Goal: Task Accomplishment & Management: Use online tool/utility

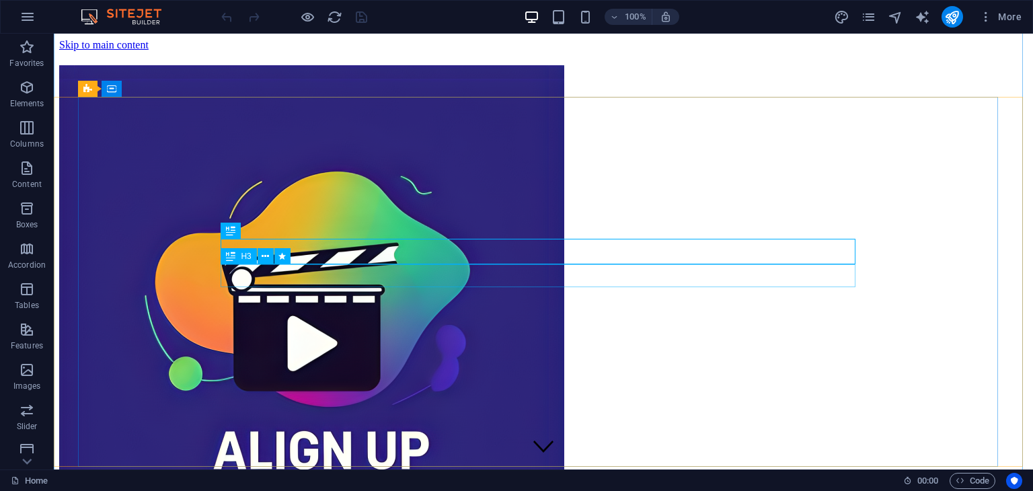
scroll to position [474, 0]
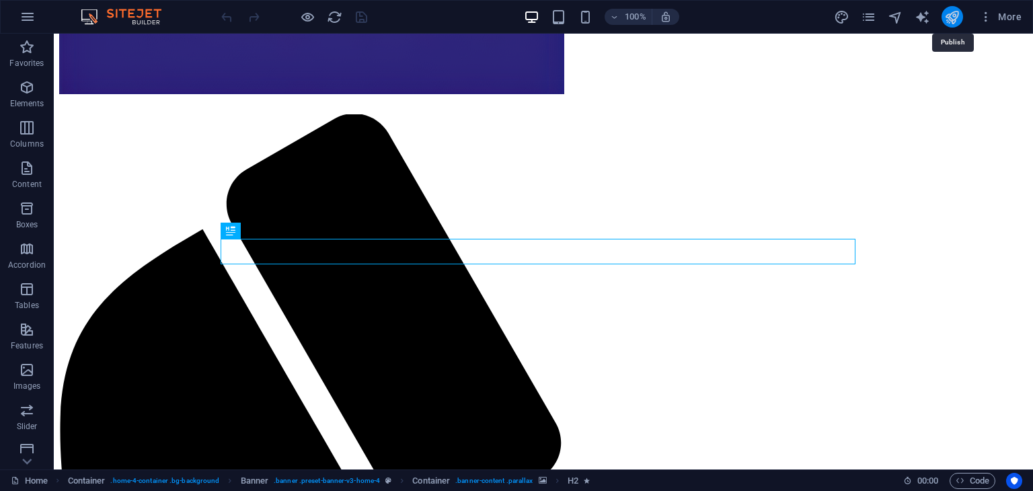
click at [949, 9] on icon "publish" at bounding box center [951, 16] width 15 height 15
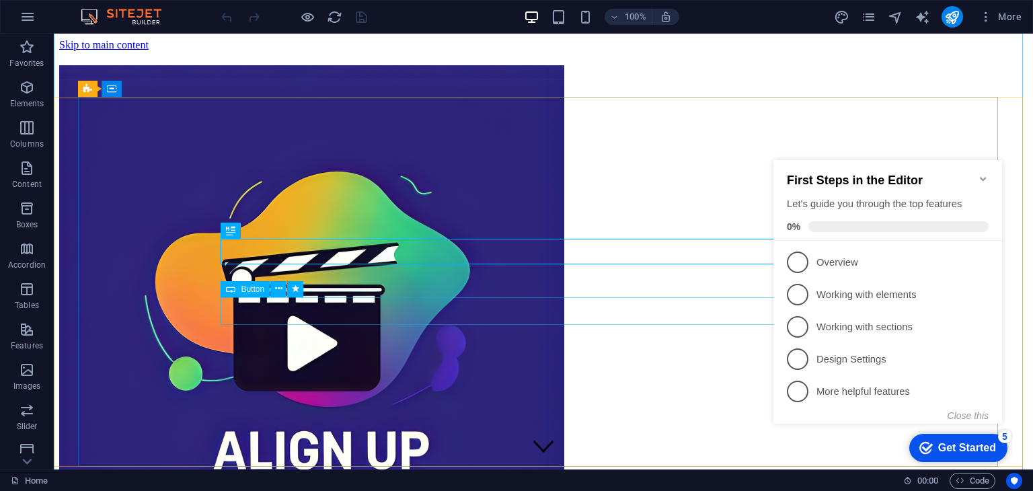
scroll to position [474, 0]
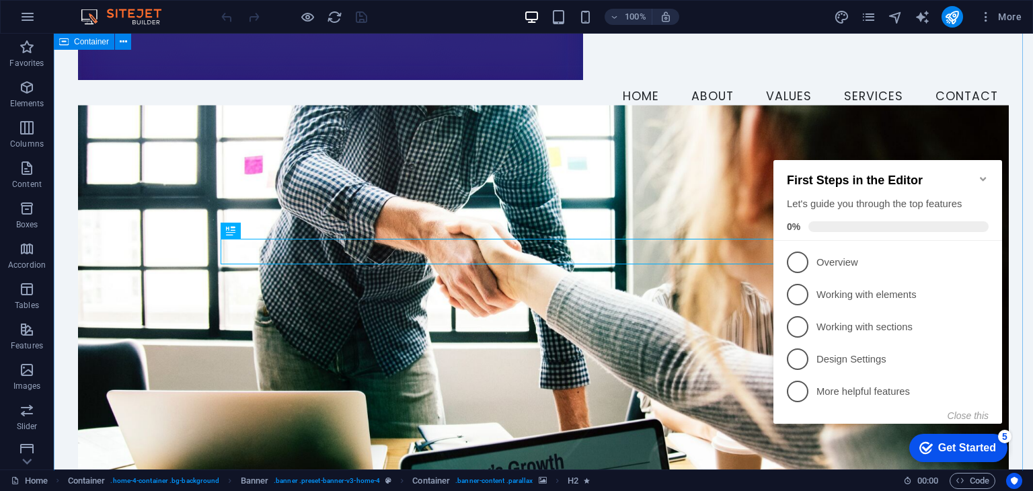
click at [0, 0] on img at bounding box center [0, 0] width 0 height 0
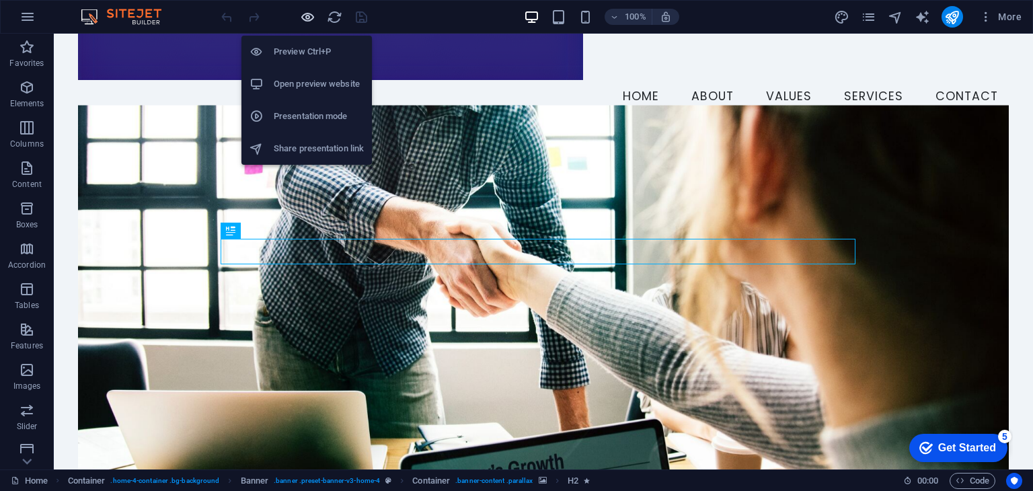
click at [309, 15] on icon "button" at bounding box center [307, 16] width 15 height 15
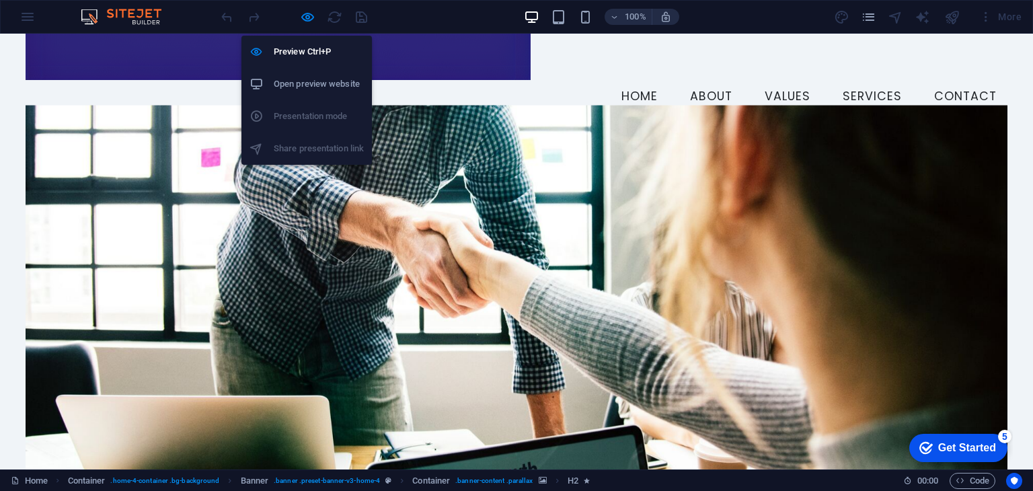
click at [307, 73] on li "Open preview website" at bounding box center [306, 84] width 130 height 32
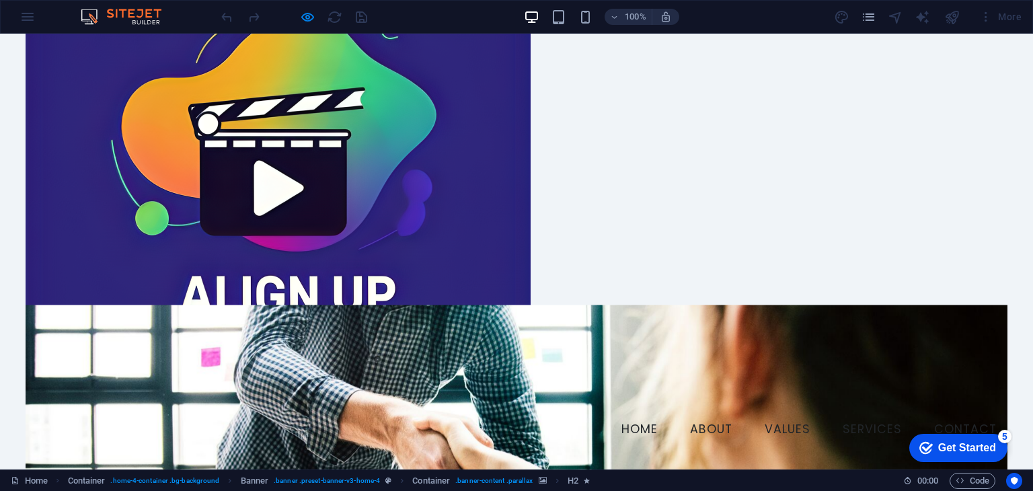
scroll to position [0, 0]
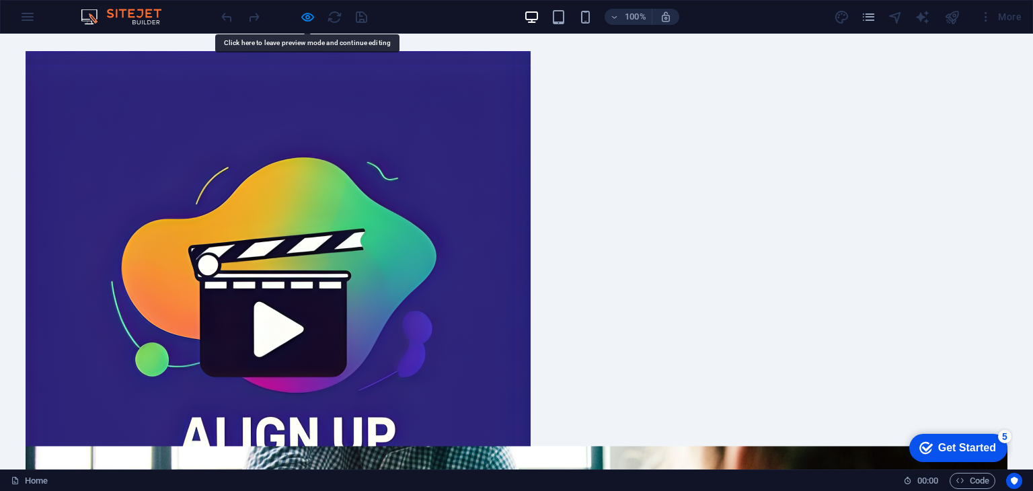
click at [188, 164] on img at bounding box center [278, 302] width 505 height 503
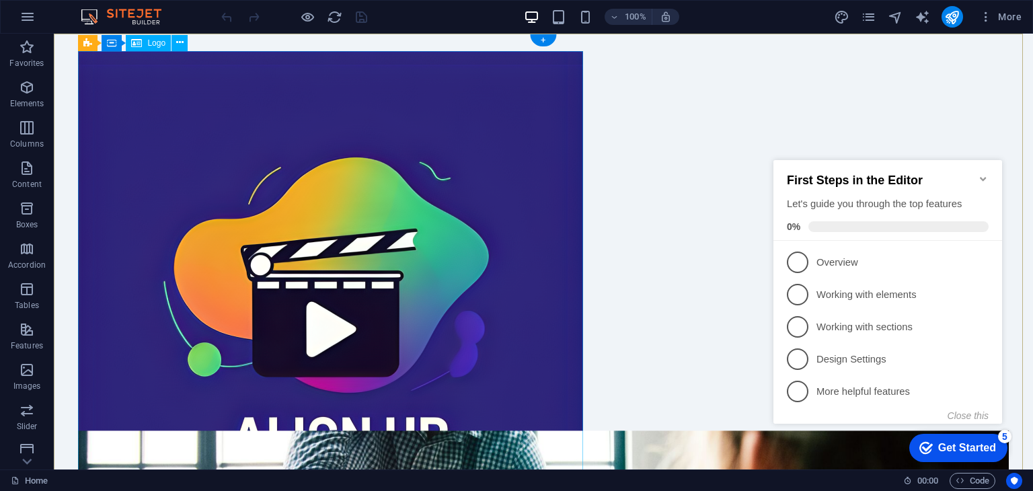
click at [329, 162] on div at bounding box center [543, 302] width 930 height 503
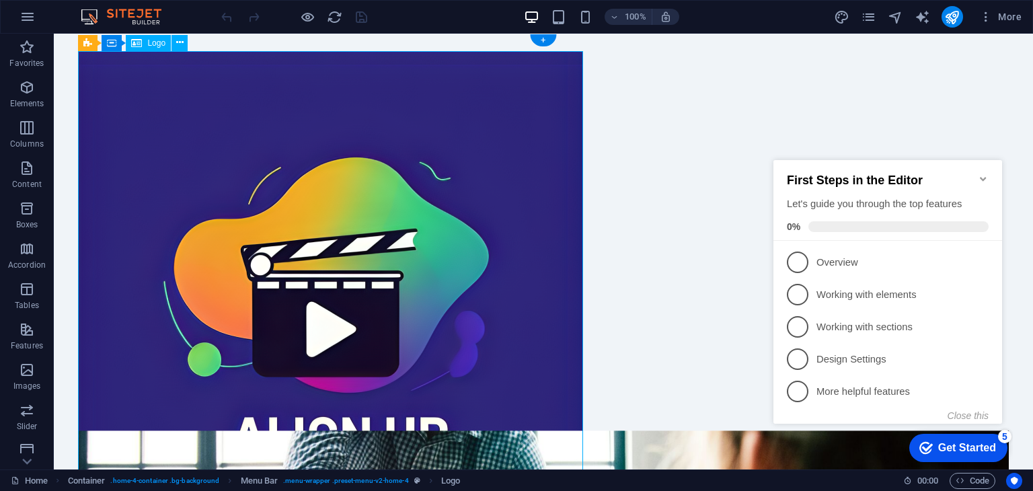
click at [329, 162] on div at bounding box center [543, 302] width 930 height 503
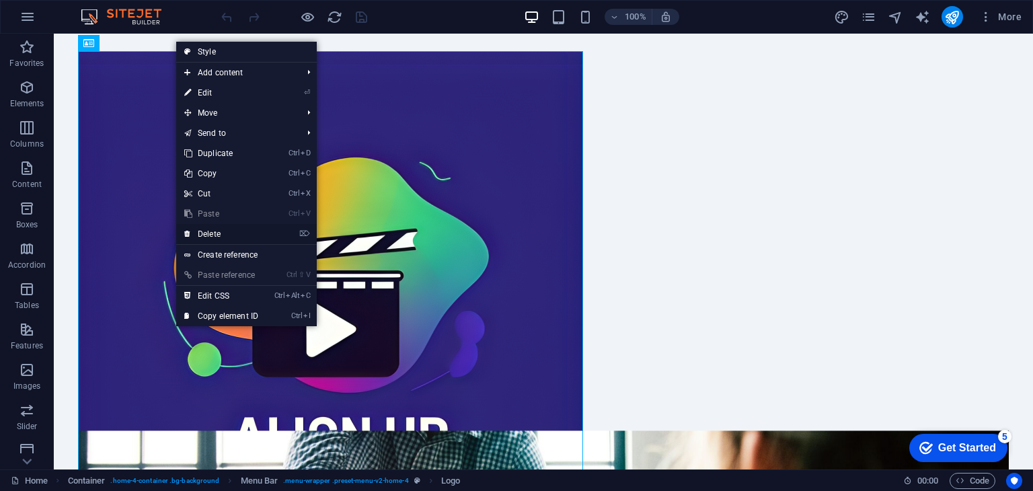
click at [207, 226] on link "⌦ Delete" at bounding box center [221, 234] width 90 height 20
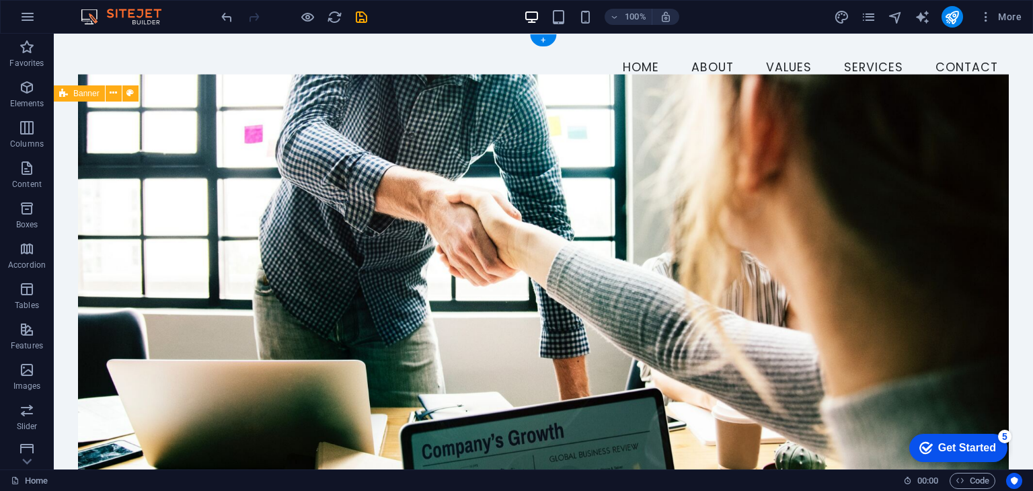
click at [468, 219] on figure at bounding box center [543, 272] width 930 height 397
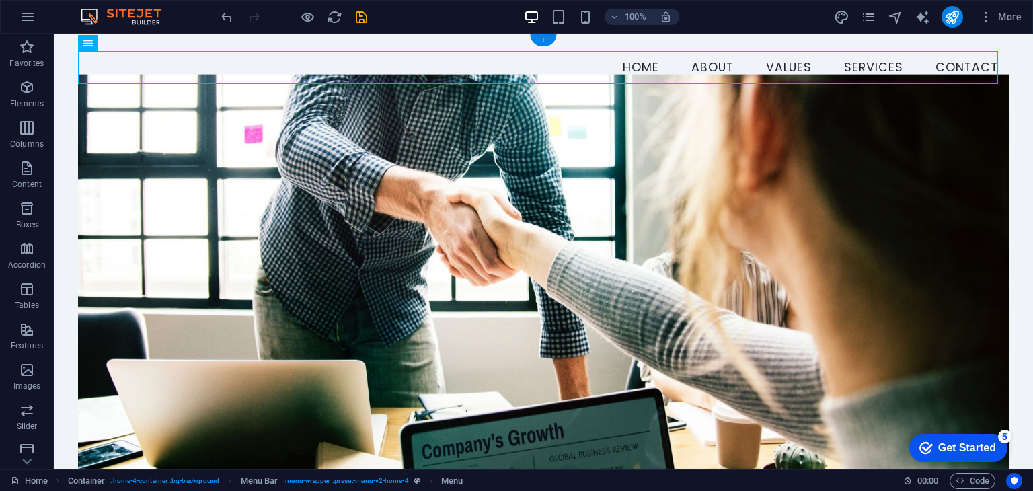
drag, startPoint x: 627, startPoint y: 73, endPoint x: 135, endPoint y: 69, distance: 492.4
click at [135, 69] on nav "Home About Values Services Contact" at bounding box center [543, 68] width 930 height 34
click at [535, 73] on nav "Home About Values Services Contact" at bounding box center [543, 68] width 930 height 34
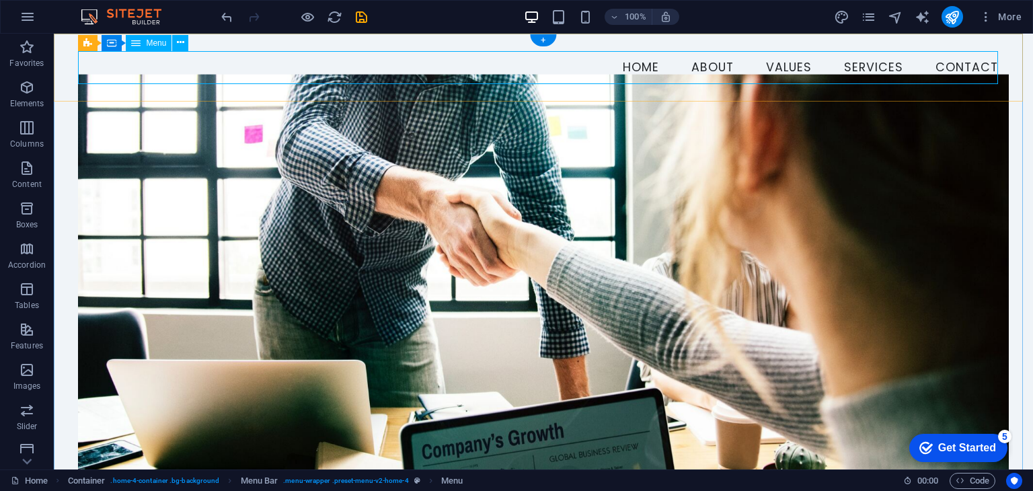
click at [535, 73] on nav "Home About Values Services Contact" at bounding box center [543, 68] width 930 height 34
select select
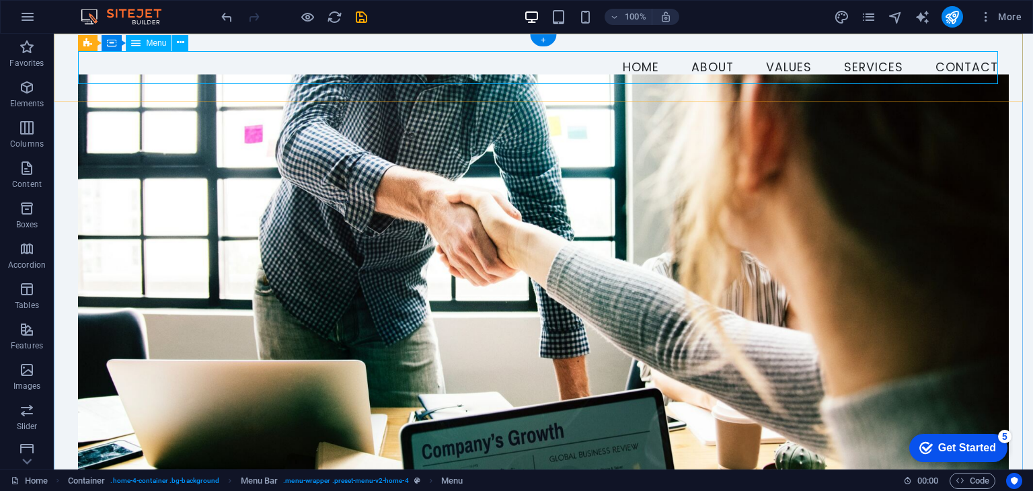
select select
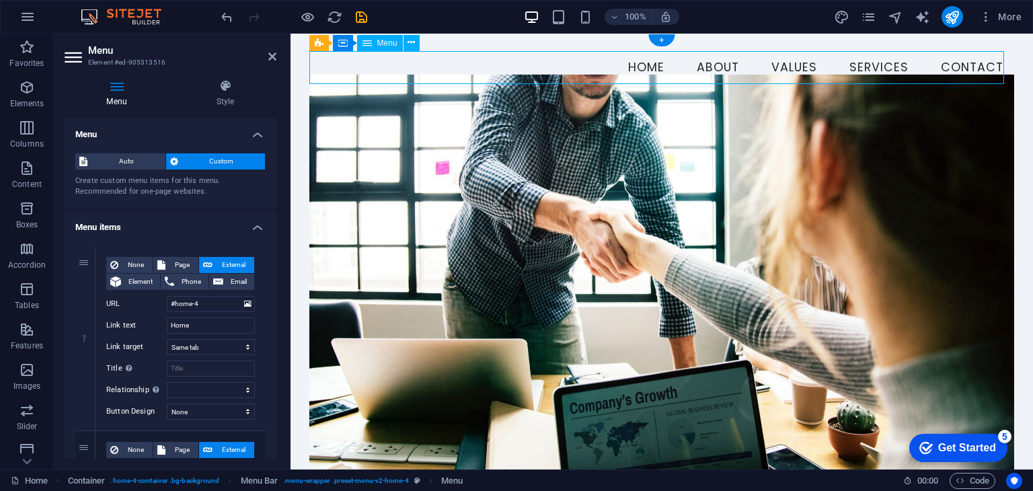
drag, startPoint x: 772, startPoint y: 73, endPoint x: 488, endPoint y: 71, distance: 283.9
click at [488, 71] on nav "Home About Values Services Contact" at bounding box center [662, 68] width 706 height 34
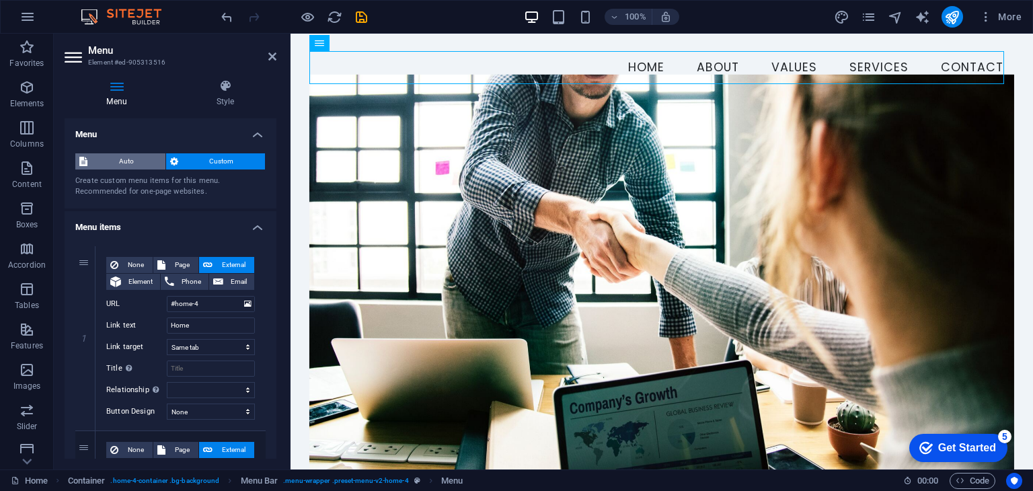
click at [139, 162] on span "Auto" at bounding box center [126, 161] width 70 height 16
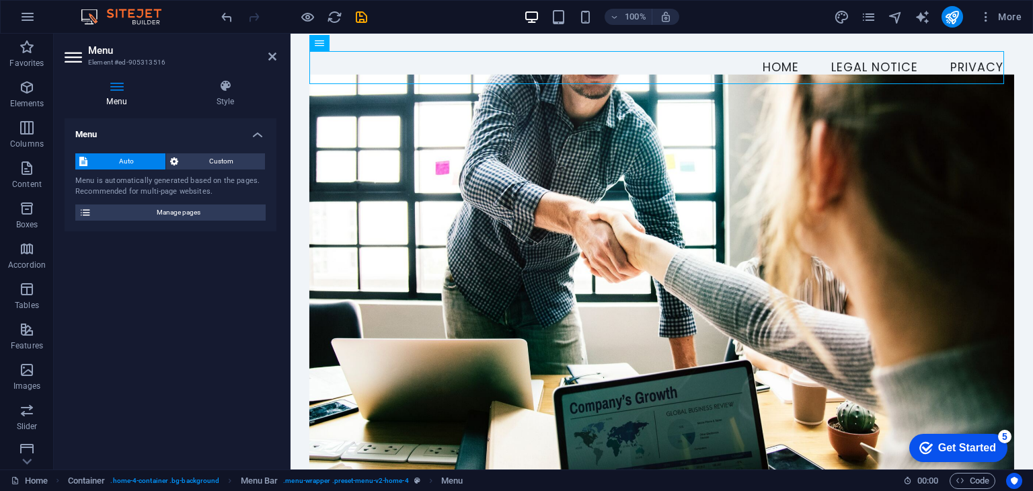
click at [139, 162] on span "Auto" at bounding box center [126, 161] width 70 height 16
click at [196, 164] on span "Custom" at bounding box center [221, 161] width 79 height 16
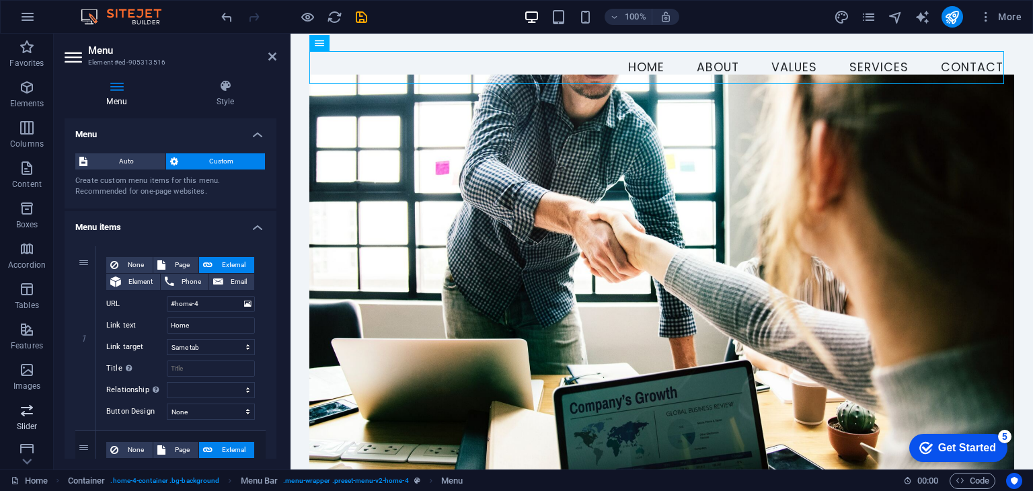
scroll to position [170, 0]
click at [13, 410] on span "Marketing" at bounding box center [27, 410] width 54 height 32
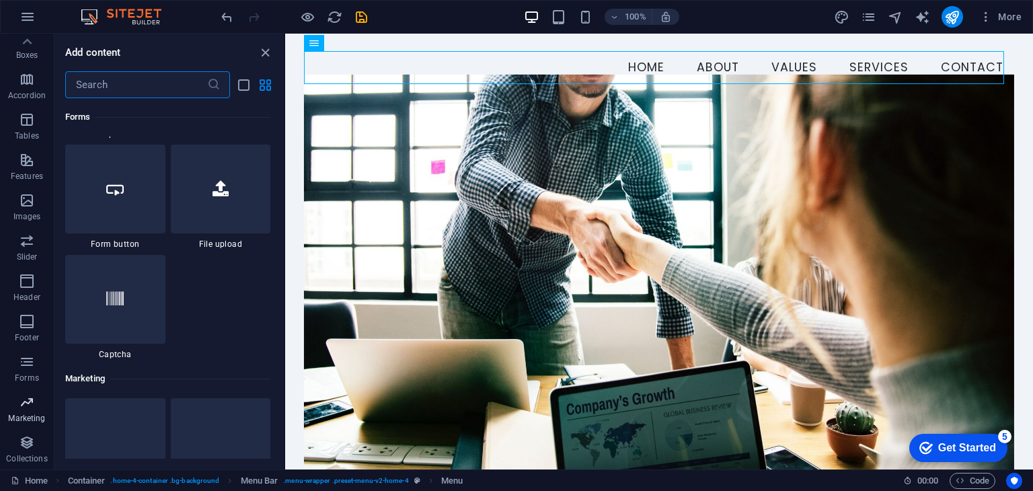
scroll to position [10956, 0]
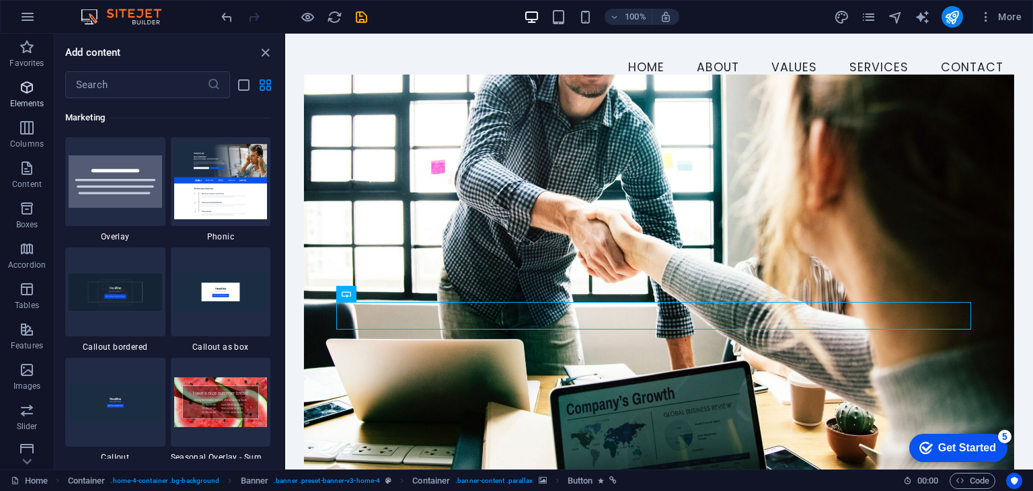
click at [33, 103] on p "Elements" at bounding box center [27, 103] width 34 height 11
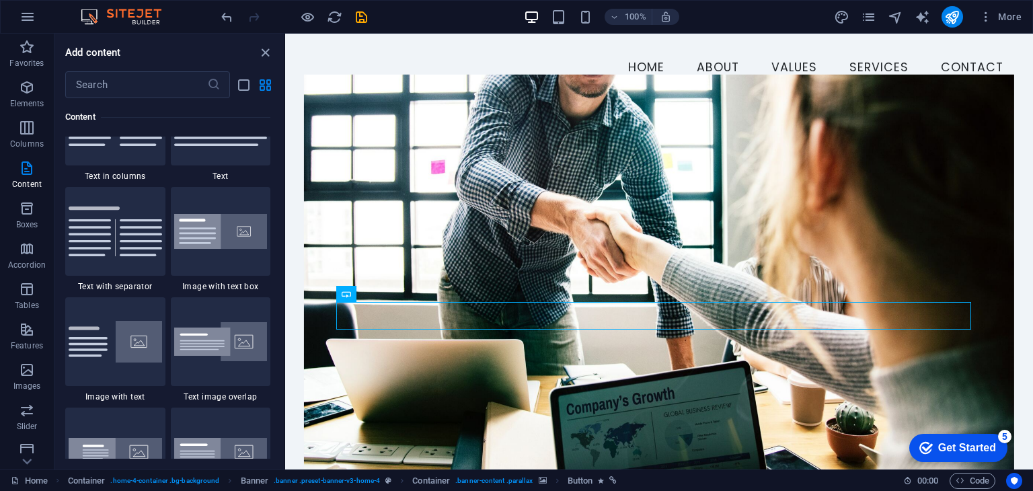
scroll to position [2414, 0]
click at [404, 46] on icon at bounding box center [405, 43] width 7 height 14
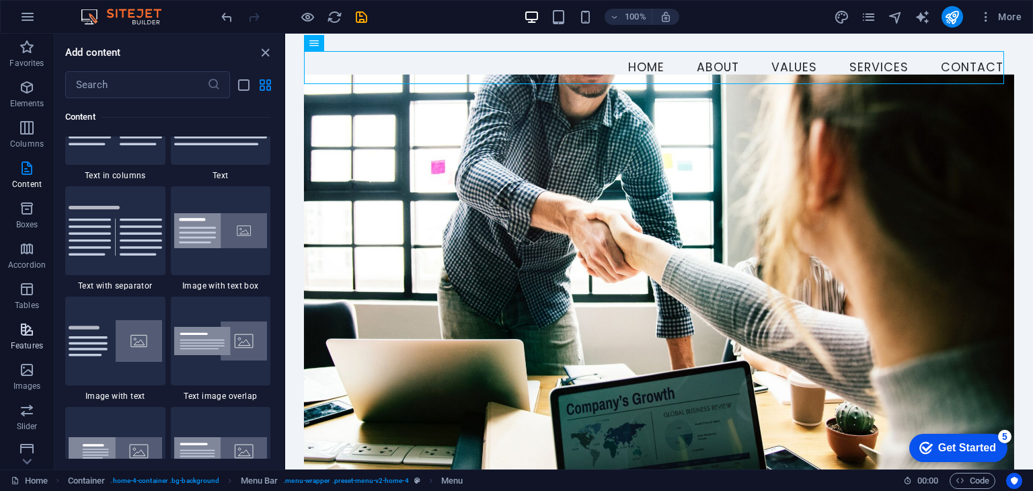
click at [27, 345] on p "Features" at bounding box center [27, 345] width 32 height 11
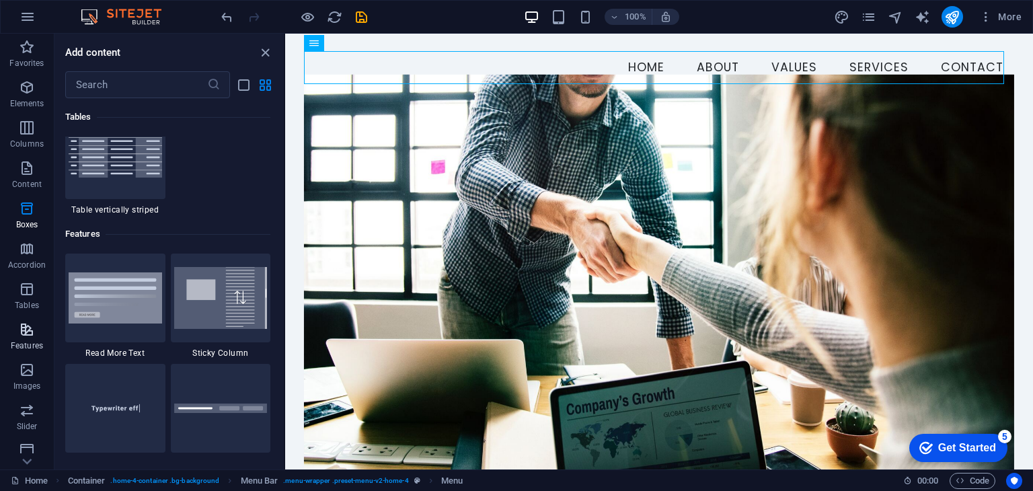
scroll to position [5243, 0]
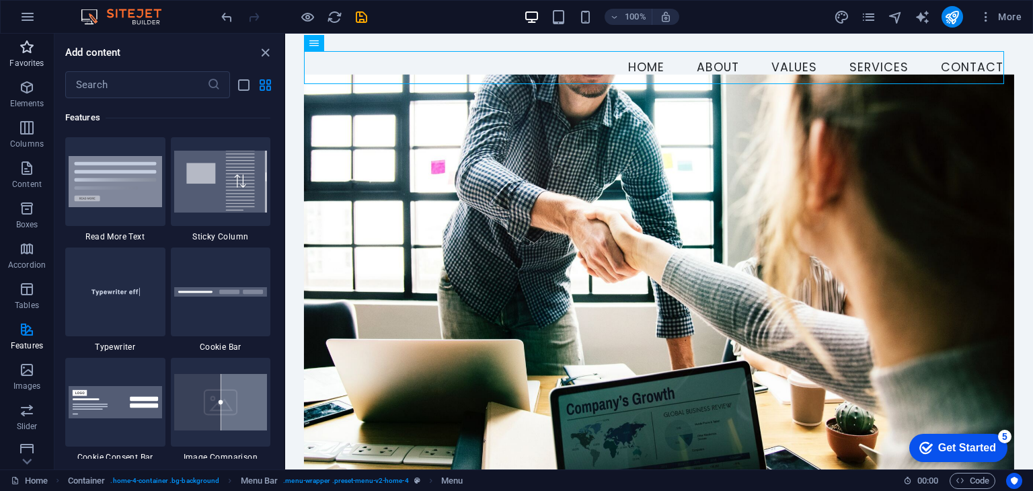
click at [23, 54] on icon "button" at bounding box center [27, 47] width 16 height 16
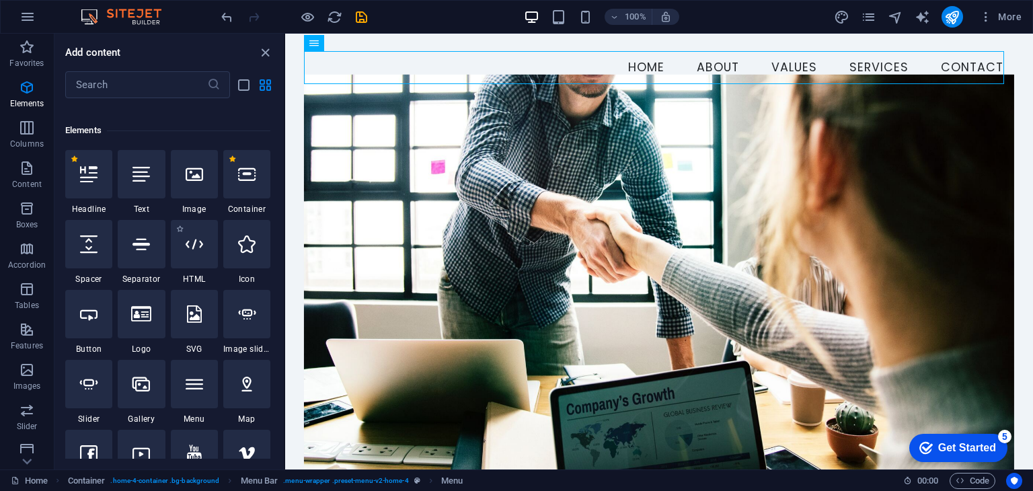
scroll to position [132, 0]
click at [89, 328] on div at bounding box center [88, 312] width 47 height 48
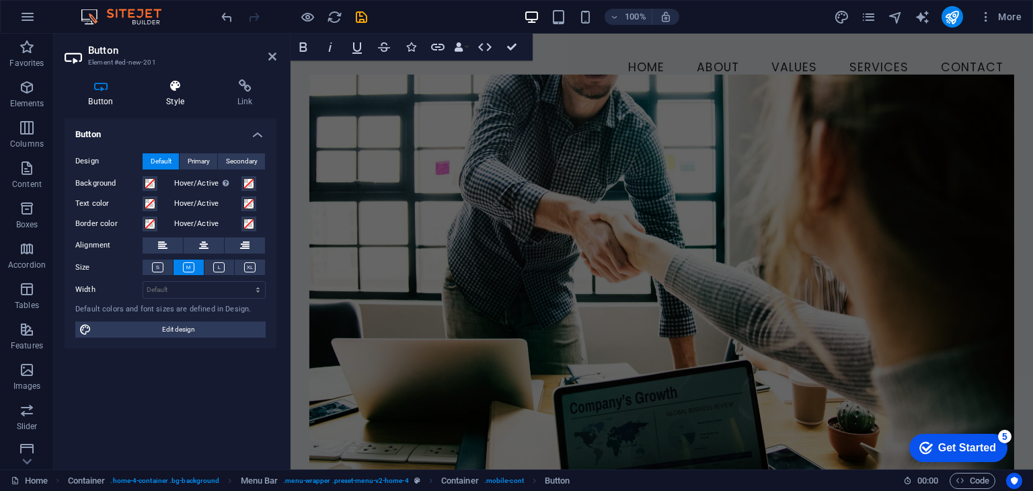
click at [159, 89] on icon at bounding box center [176, 85] width 66 height 13
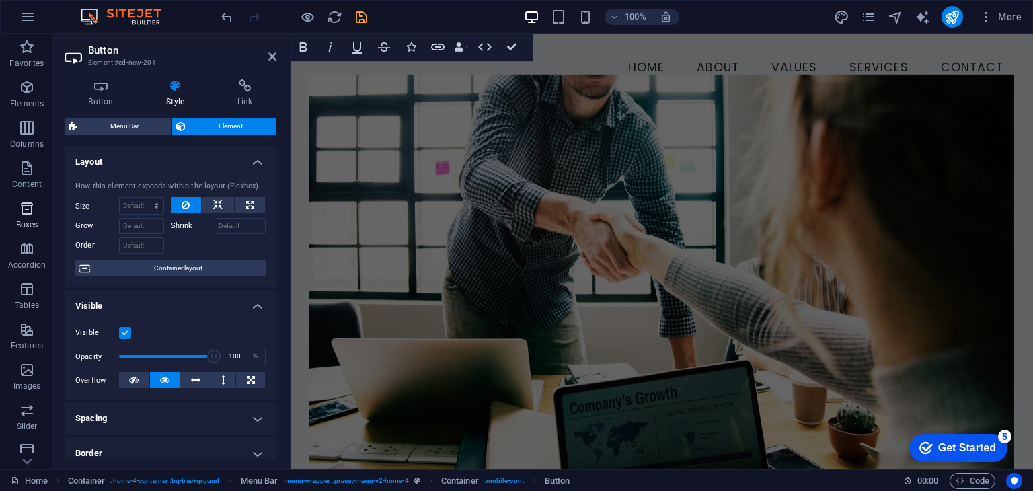
drag, startPoint x: 32, startPoint y: 301, endPoint x: 24, endPoint y: 211, distance: 91.1
click at [24, 211] on div "Favorites Elements Columns Content Boxes Accordion Tables Features Images Slide…" at bounding box center [27, 336] width 54 height 605
click at [24, 211] on icon "button" at bounding box center [27, 208] width 16 height 16
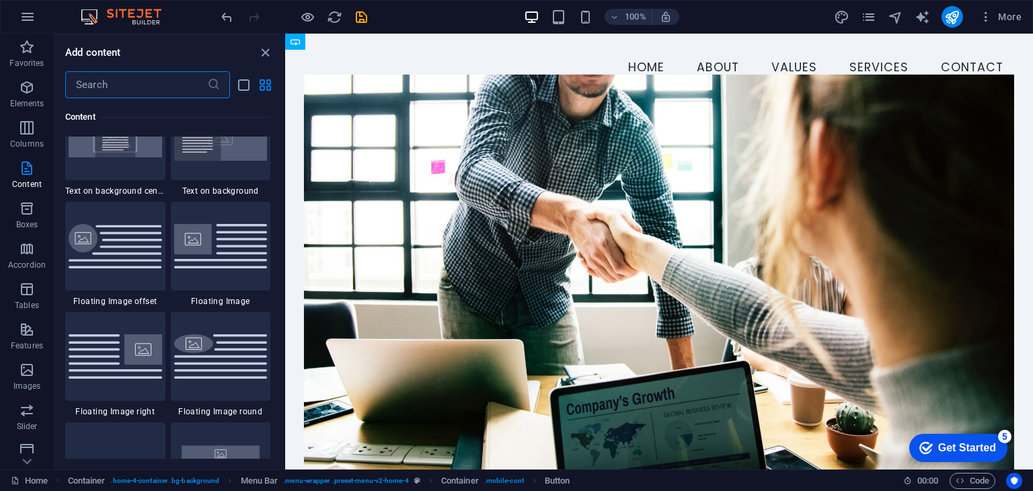
scroll to position [2793, 0]
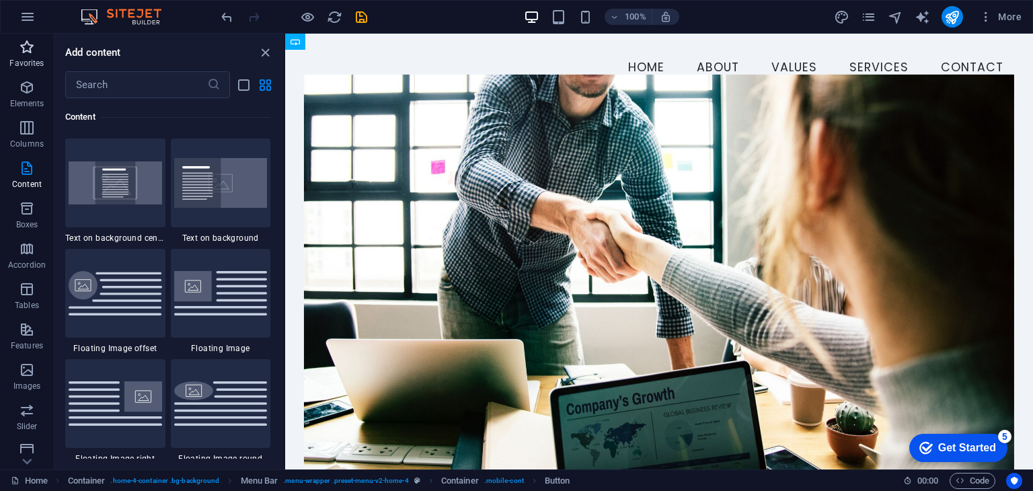
click at [37, 63] on p "Favorites" at bounding box center [26, 63] width 34 height 11
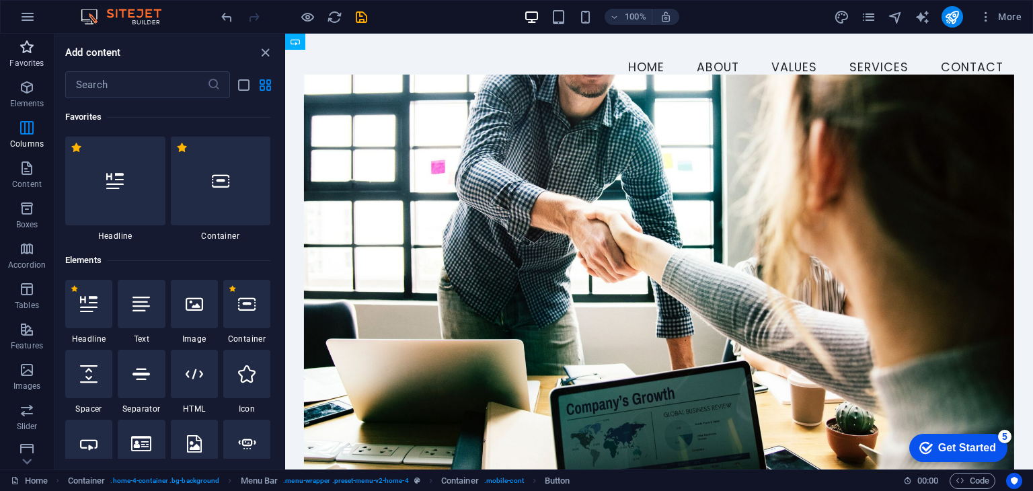
scroll to position [0, 0]
click at [27, 77] on button "Elements" at bounding box center [27, 94] width 54 height 40
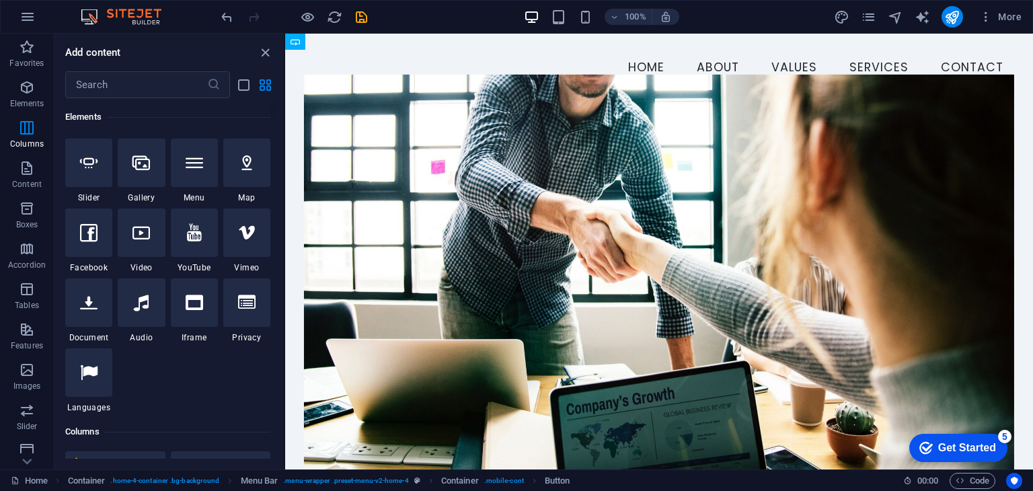
scroll to position [280, 0]
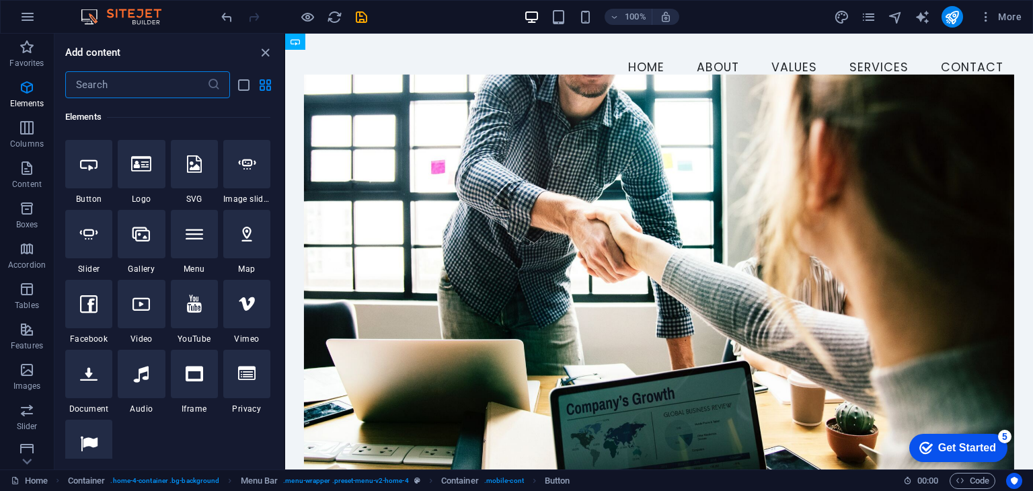
click at [175, 74] on input "text" at bounding box center [136, 84] width 142 height 27
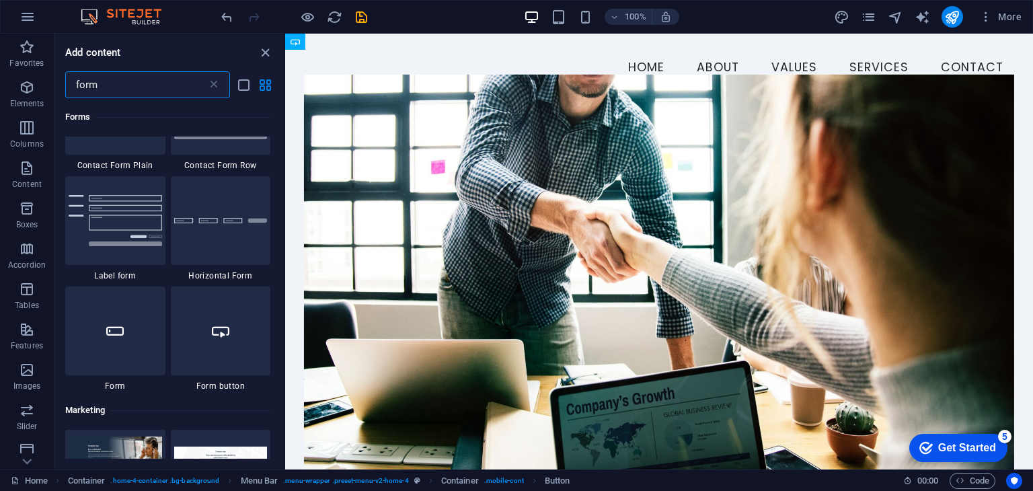
scroll to position [692, 0]
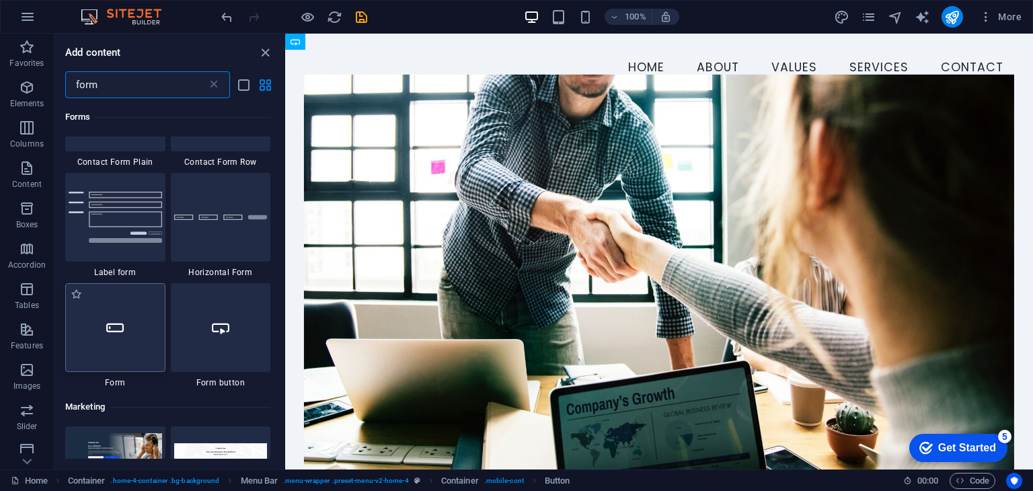
type input "form"
click at [100, 336] on div at bounding box center [115, 327] width 100 height 89
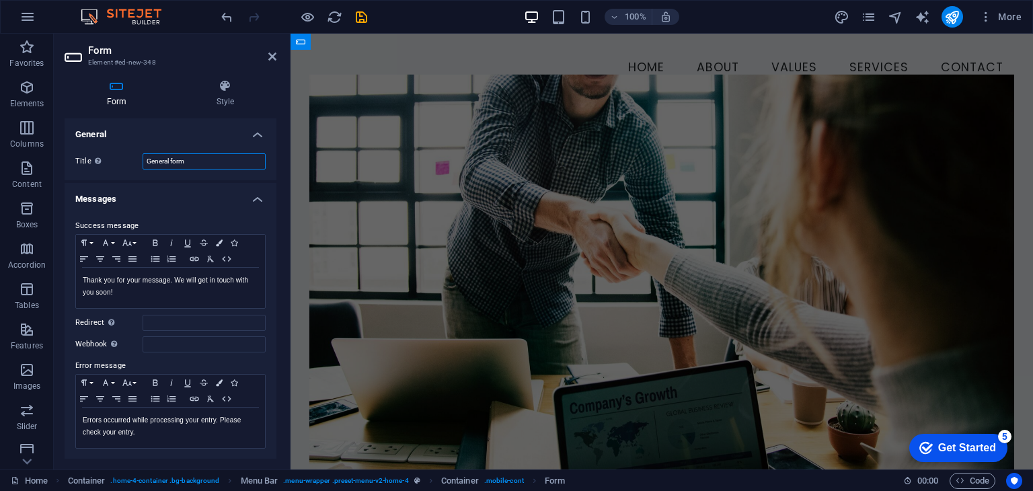
click at [190, 160] on input "General form" at bounding box center [204, 161] width 123 height 16
click at [161, 320] on input "Redirect Define a redirect target upon successful form submission; for example,…" at bounding box center [204, 323] width 123 height 16
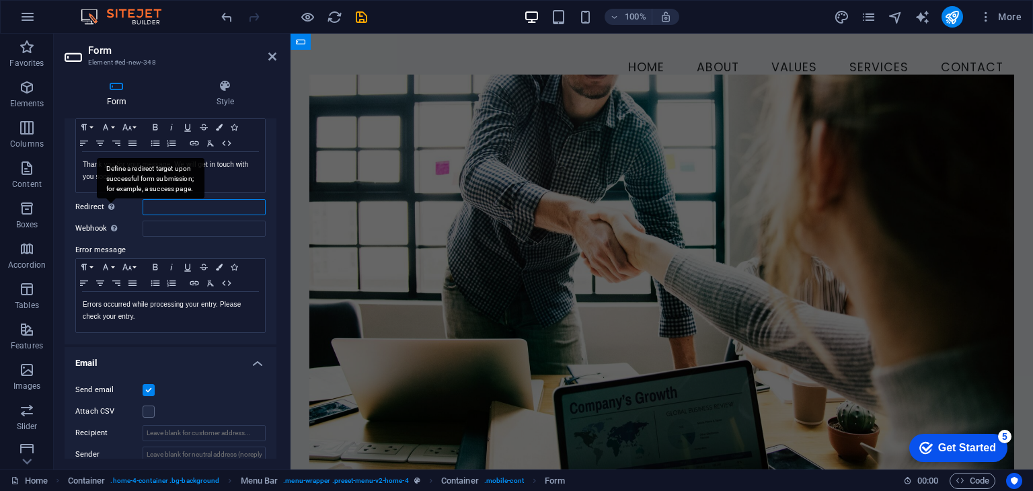
scroll to position [264, 0]
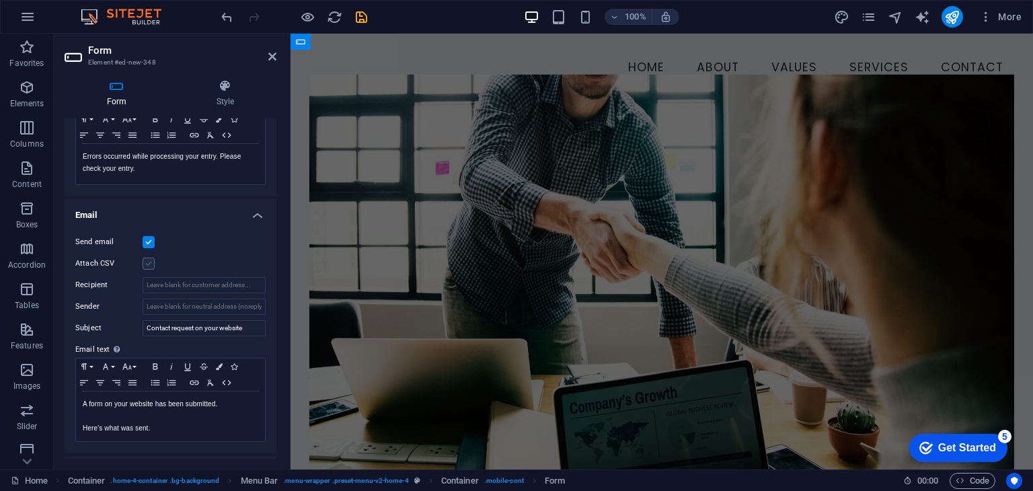
click at [149, 258] on label at bounding box center [149, 264] width 12 height 12
click at [0, 0] on input "Attach CSV" at bounding box center [0, 0] width 0 height 0
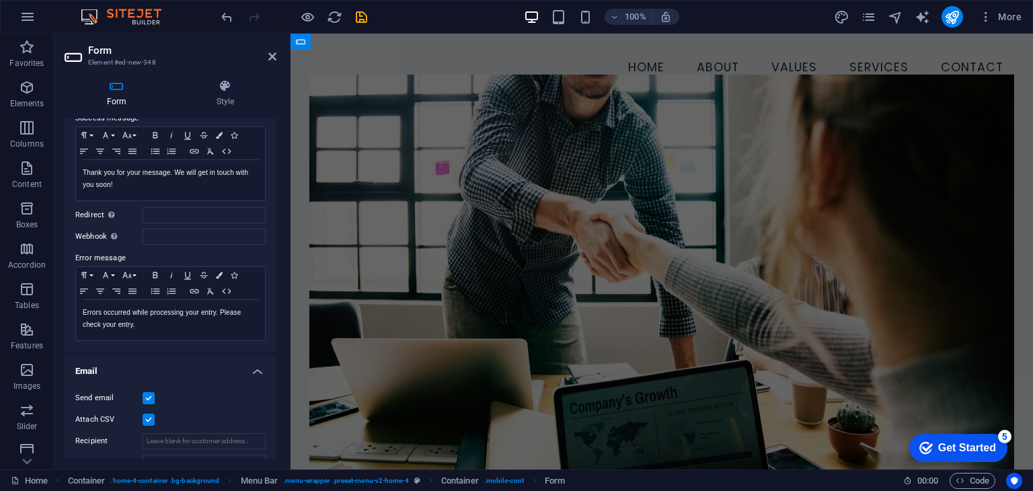
scroll to position [0, 0]
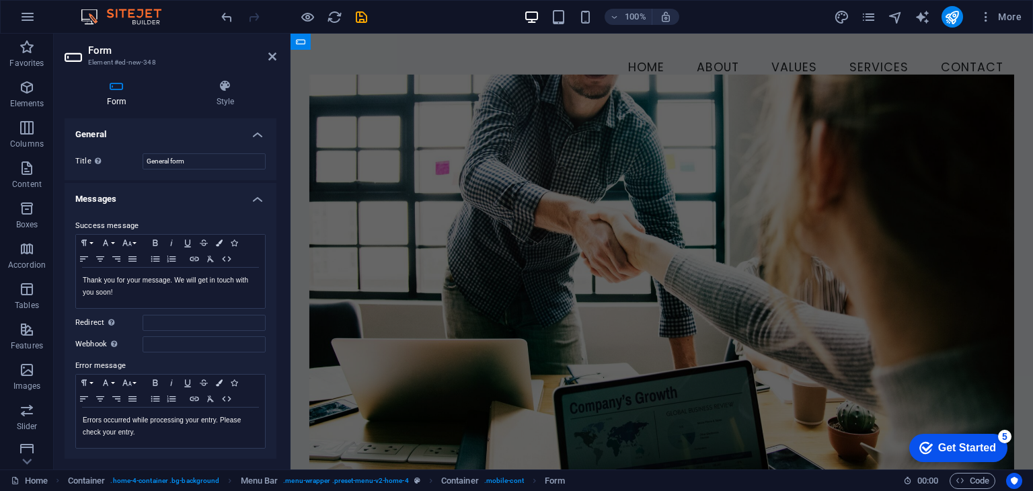
click at [118, 96] on h4 "Form" at bounding box center [120, 93] width 110 height 28
click at [221, 80] on icon at bounding box center [225, 85] width 102 height 13
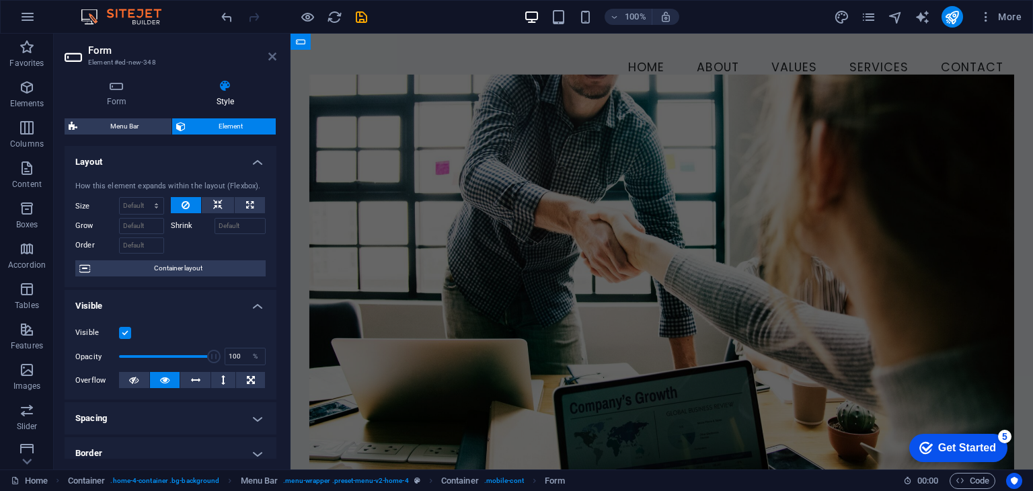
click at [272, 59] on icon at bounding box center [272, 56] width 8 height 11
